Goal: Complete application form

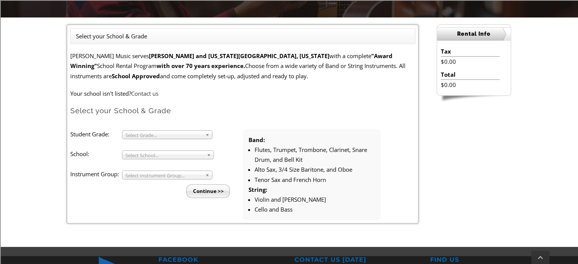
scroll to position [188, 0]
click at [169, 138] on span "Select Grade..." at bounding box center [163, 135] width 77 height 9
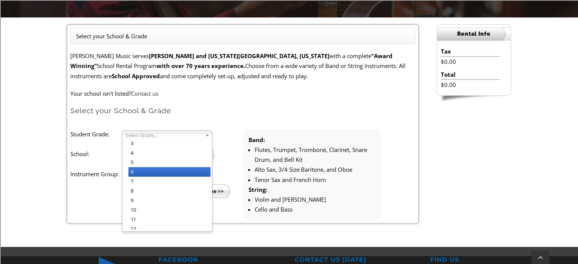
click at [158, 170] on li "6" at bounding box center [169, 172] width 82 height 10
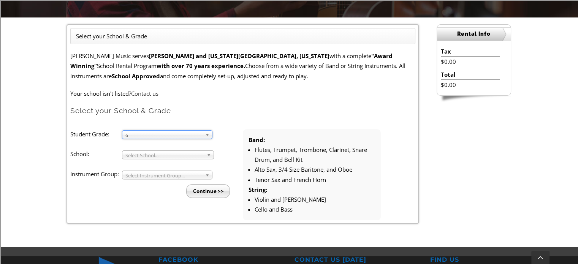
click at [164, 151] on span "Select School..." at bounding box center [164, 155] width 78 height 9
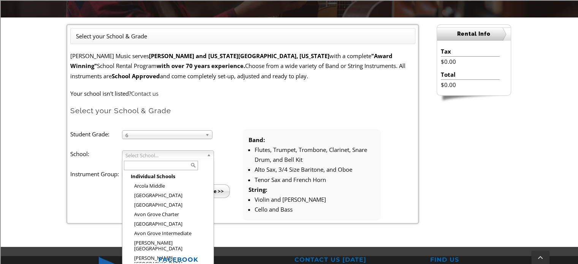
click at [155, 163] on input "text" at bounding box center [161, 166] width 74 height 10
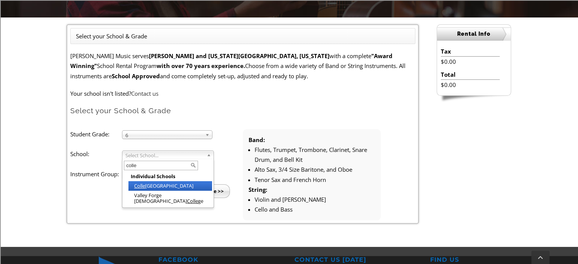
type input "colle"
click at [154, 183] on li "[GEOGRAPHIC_DATA]" at bounding box center [170, 186] width 84 height 10
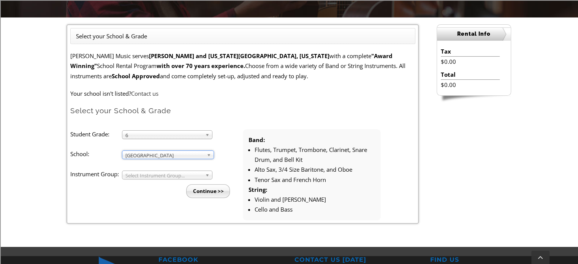
click at [157, 176] on span "Select Instrument Group..." at bounding box center [163, 175] width 77 height 9
click at [146, 195] on li "Strings" at bounding box center [169, 193] width 82 height 10
click at [192, 192] on input "Continue >>" at bounding box center [208, 191] width 44 height 14
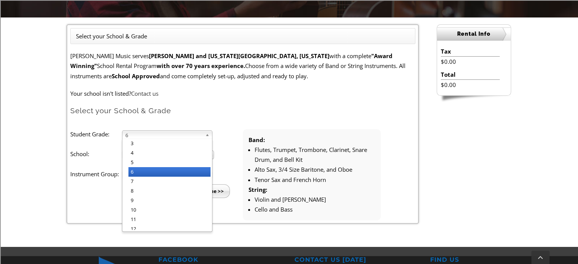
click at [141, 136] on span "6" at bounding box center [163, 135] width 77 height 9
click at [139, 163] on li "5" at bounding box center [169, 163] width 82 height 10
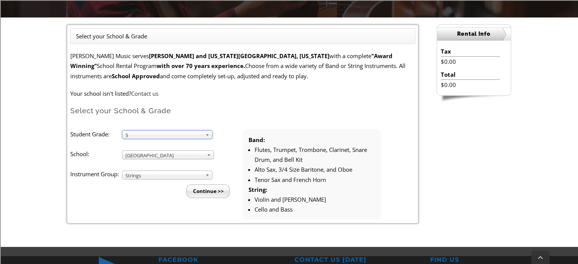
click at [207, 190] on input "Continue >>" at bounding box center [208, 191] width 44 height 14
